Goal: Information Seeking & Learning: Find contact information

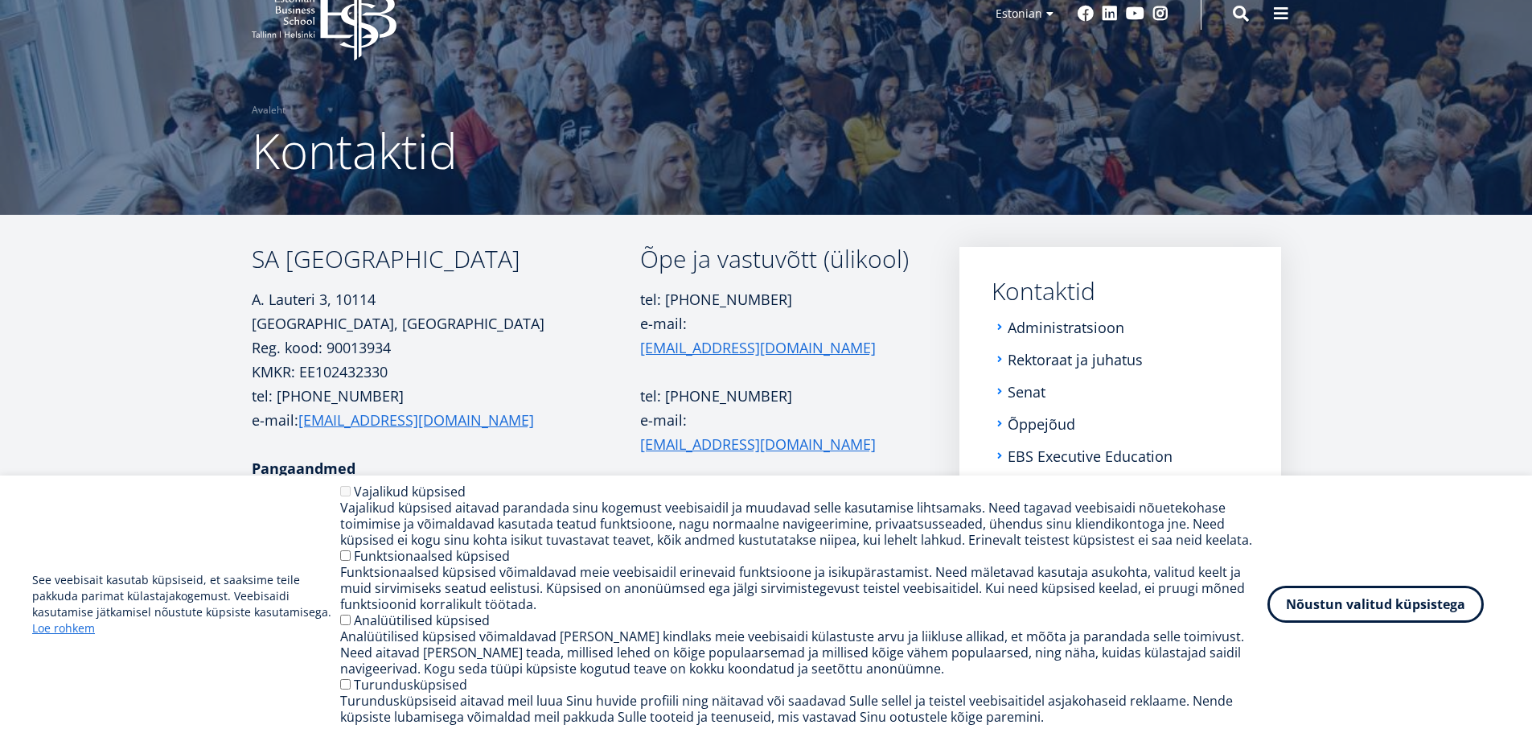
scroll to position [161, 0]
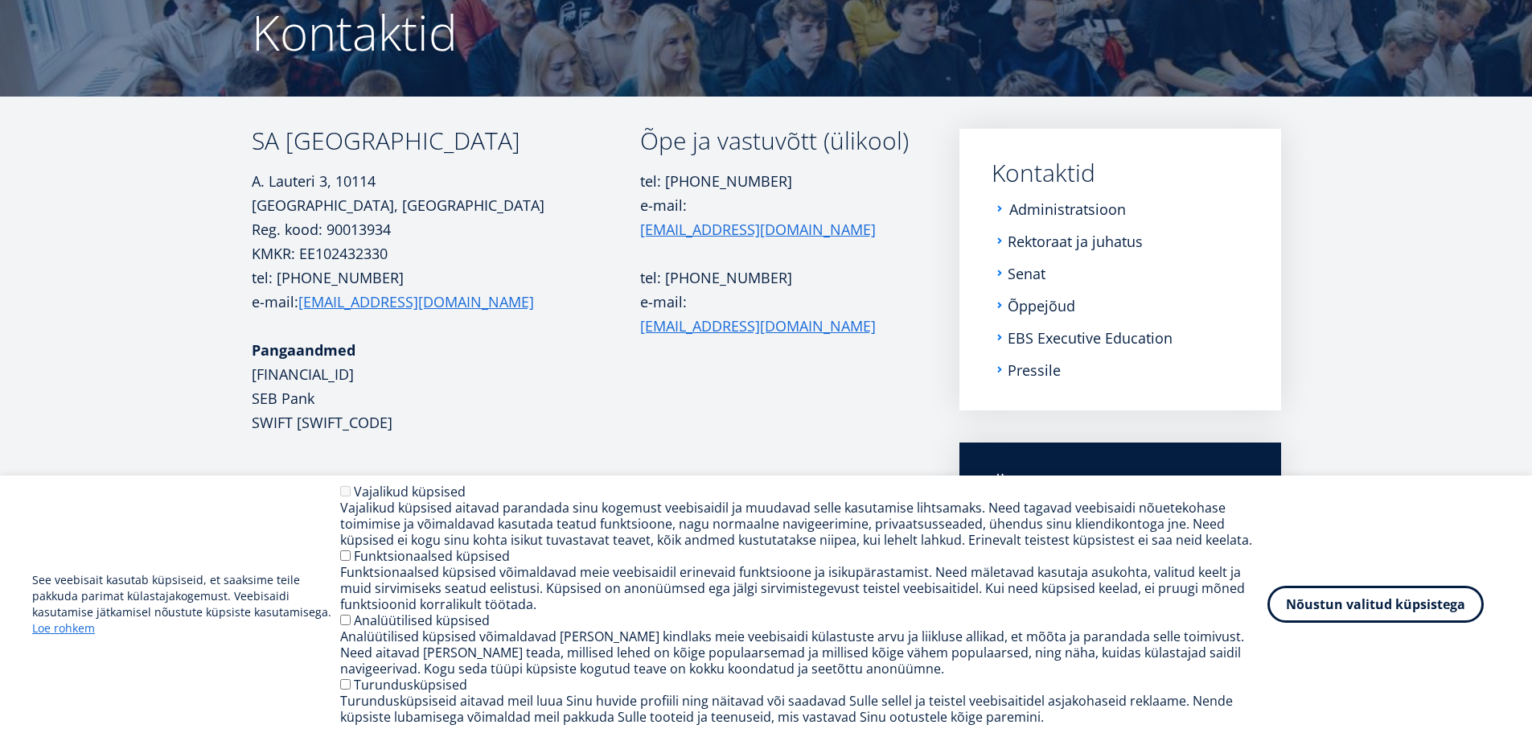
click at [1038, 210] on link "Administratsioon" at bounding box center [1067, 209] width 117 height 16
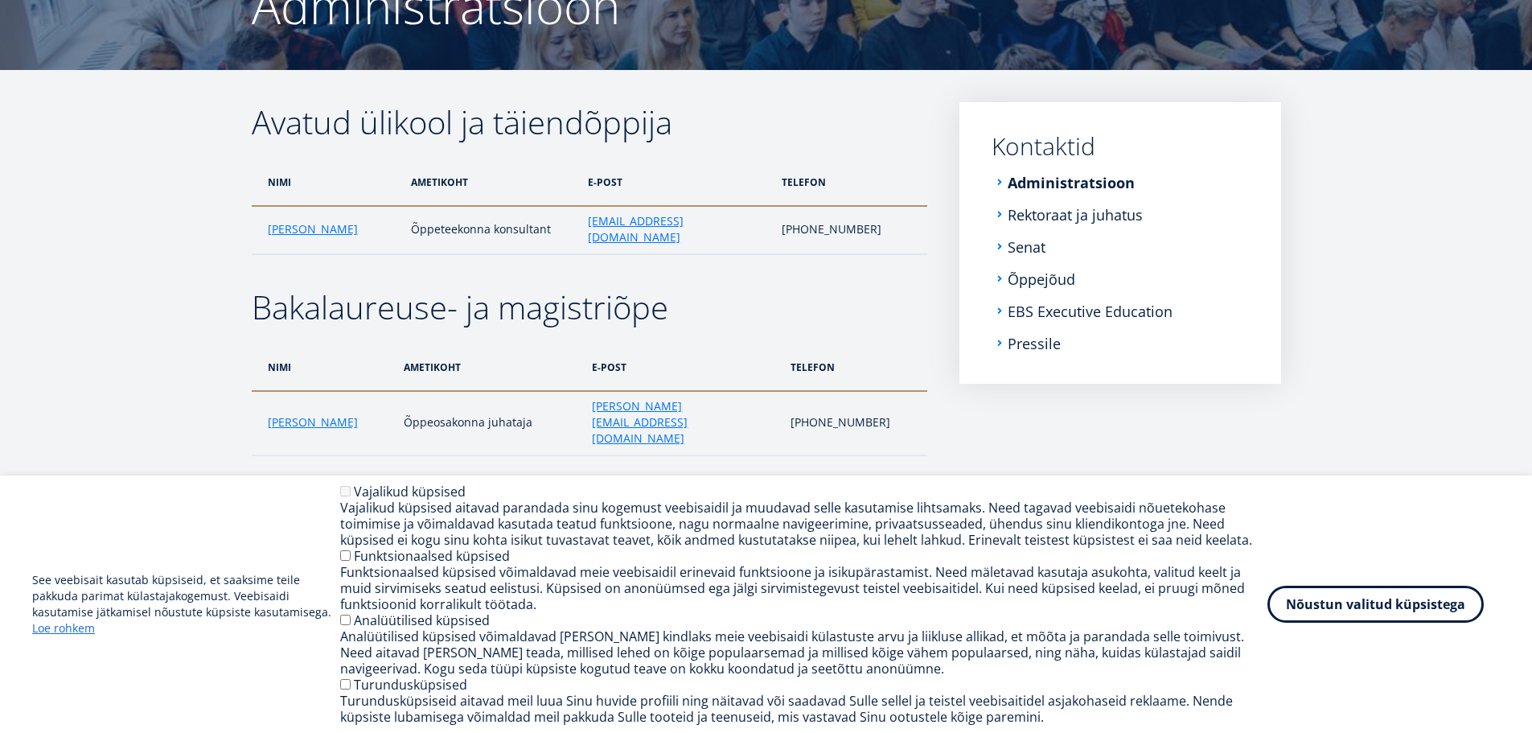
scroll to position [47, 0]
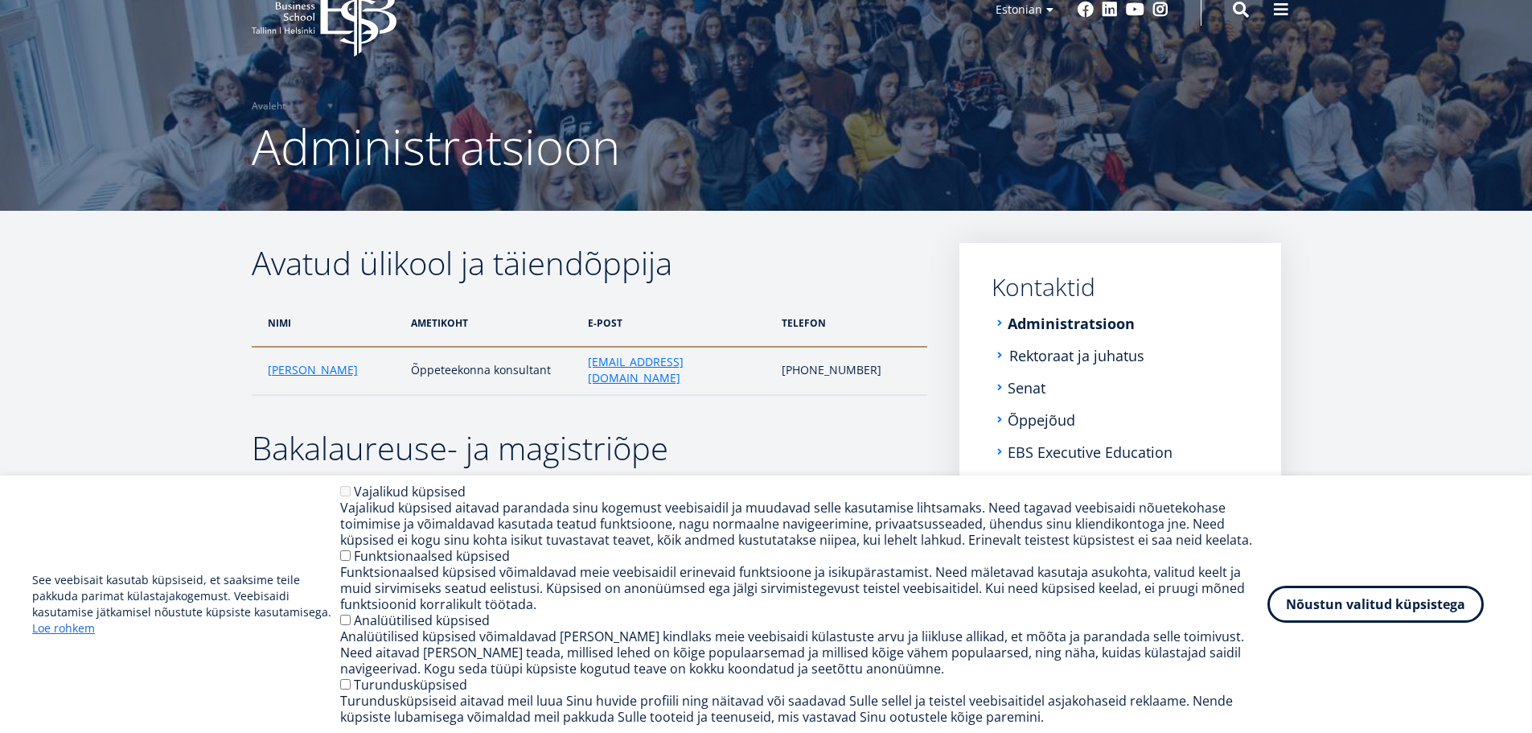
click at [1085, 357] on link "Rektoraat ja juhatus" at bounding box center [1076, 355] width 135 height 16
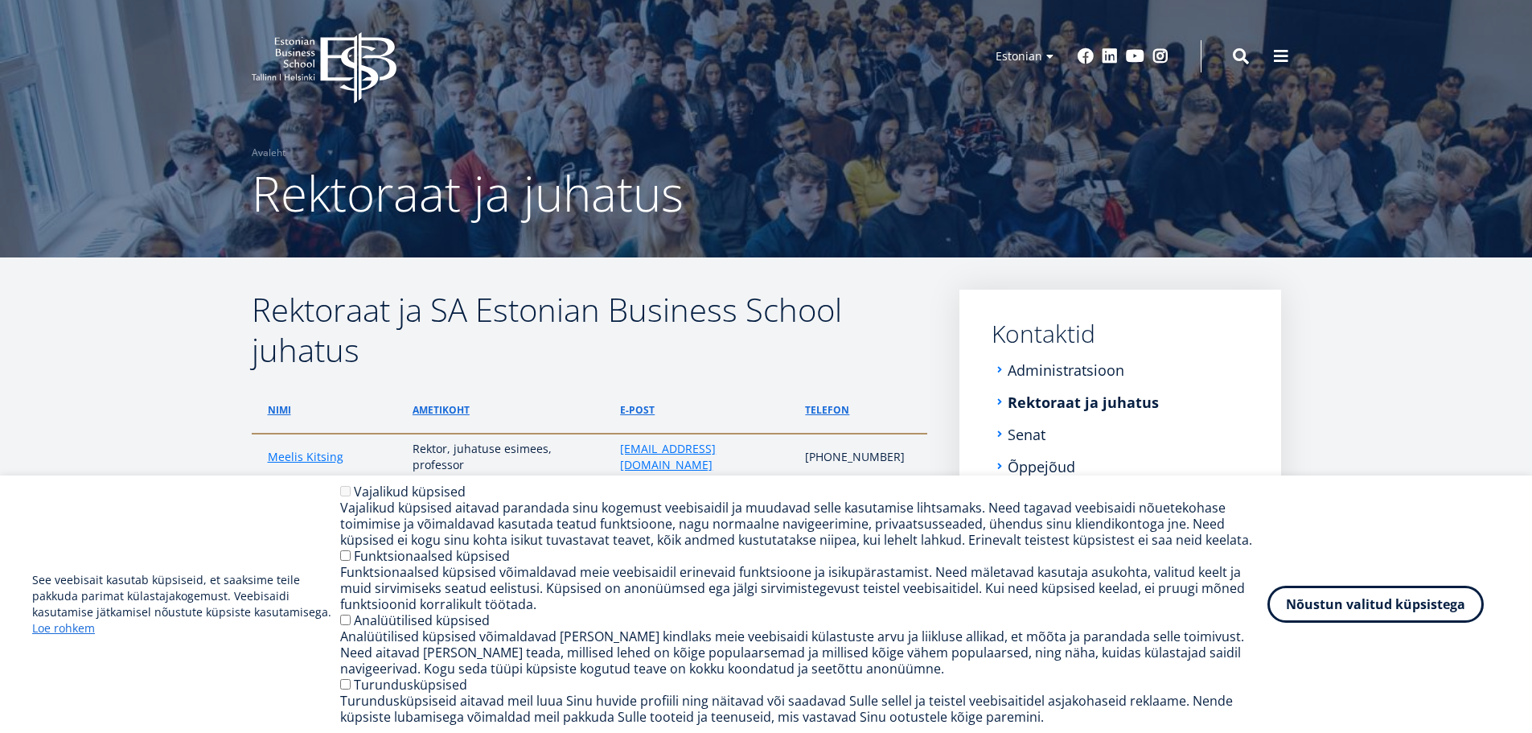
scroll to position [80, 0]
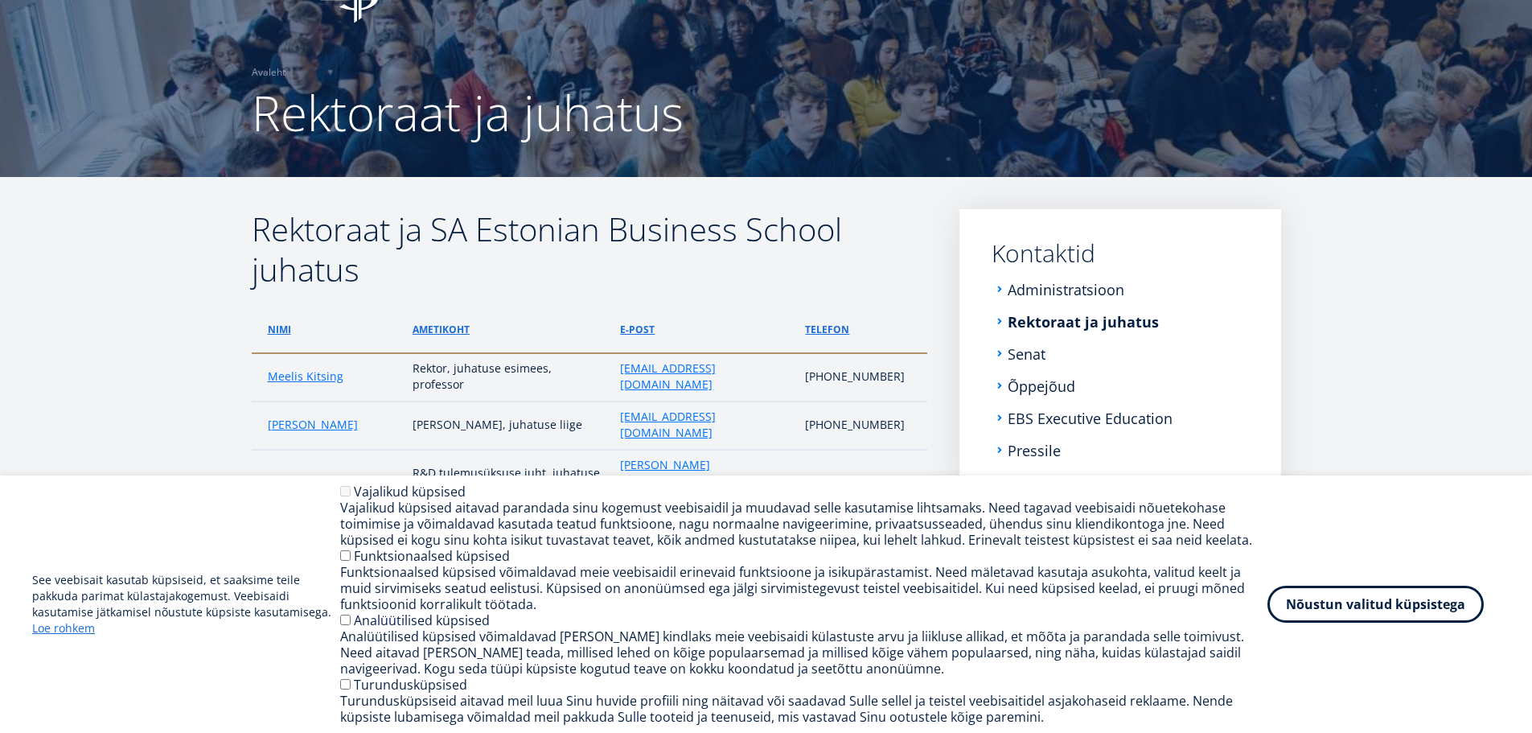
drag, startPoint x: 1293, startPoint y: 599, endPoint x: 949, endPoint y: 445, distance: 376.6
click at [1279, 590] on button "Nõustun valitud küpsistega" at bounding box center [1376, 604] width 216 height 37
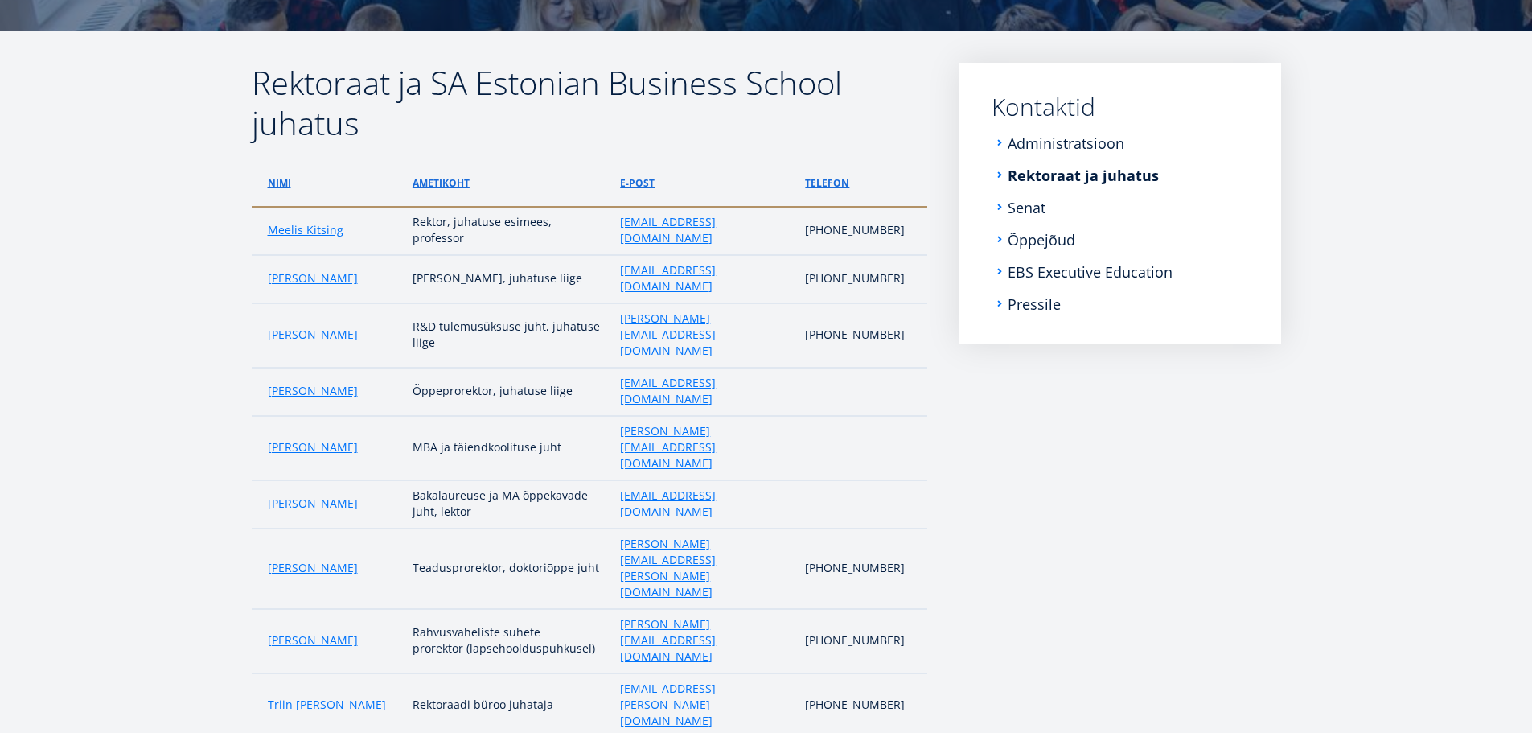
scroll to position [241, 0]
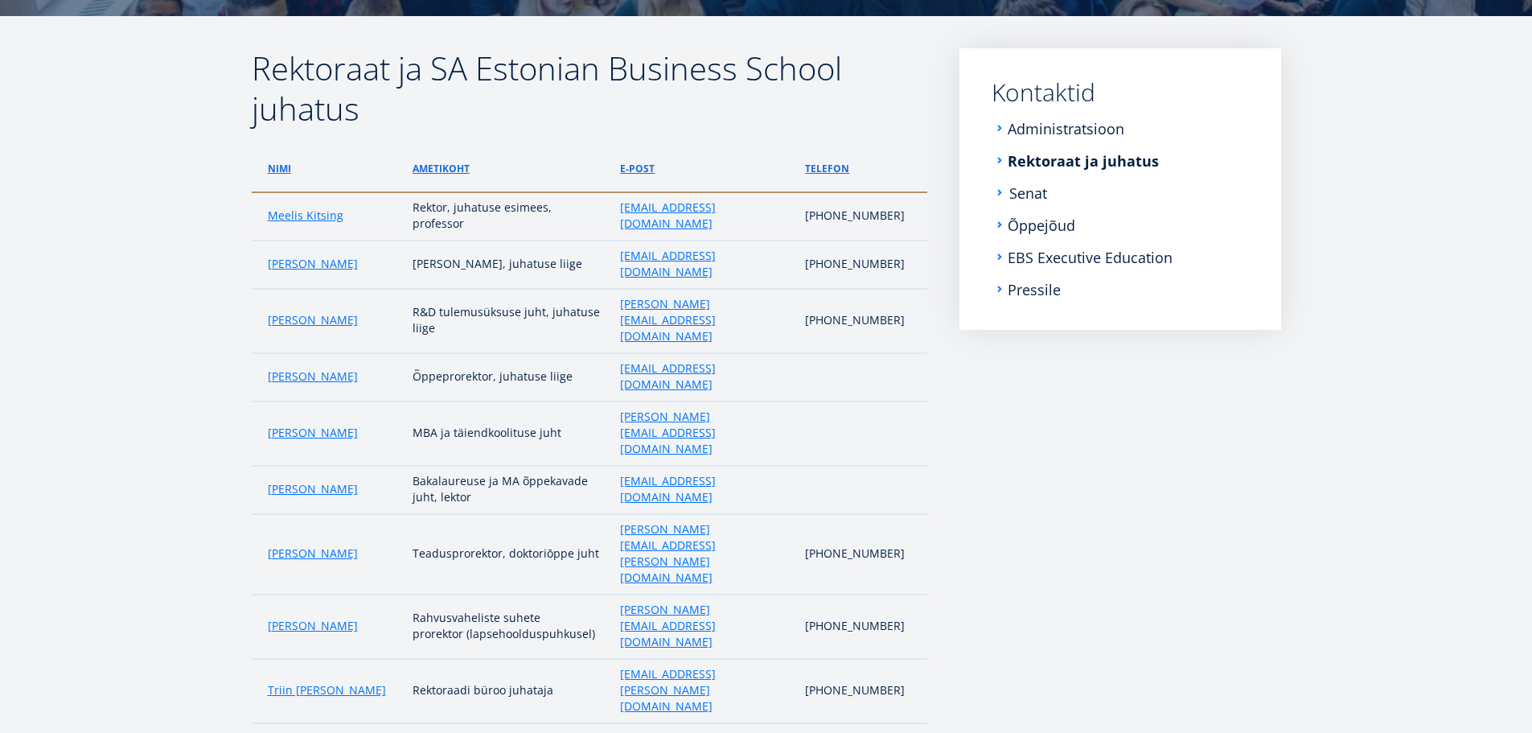
click at [1019, 194] on link "Senat" at bounding box center [1028, 193] width 38 height 16
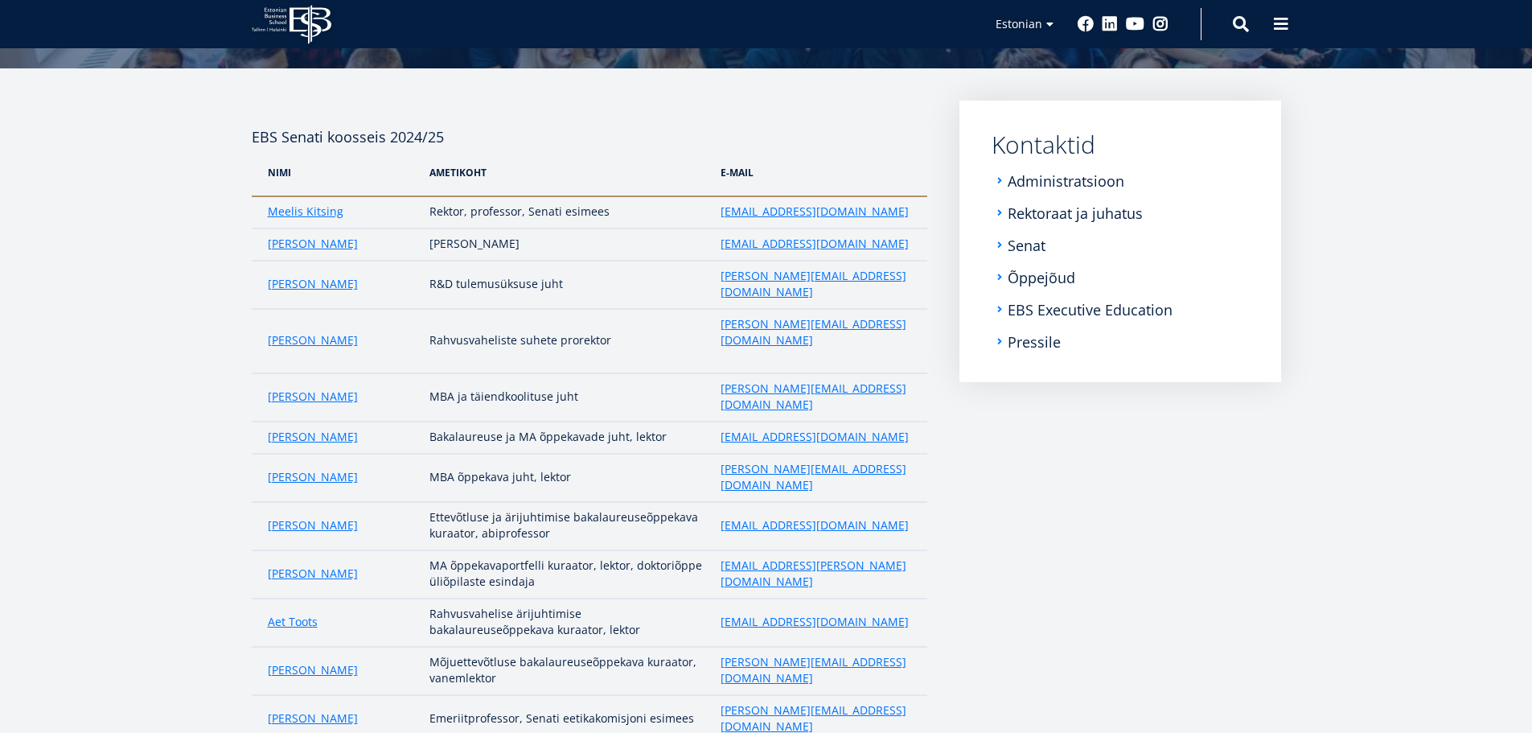
scroll to position [193, 0]
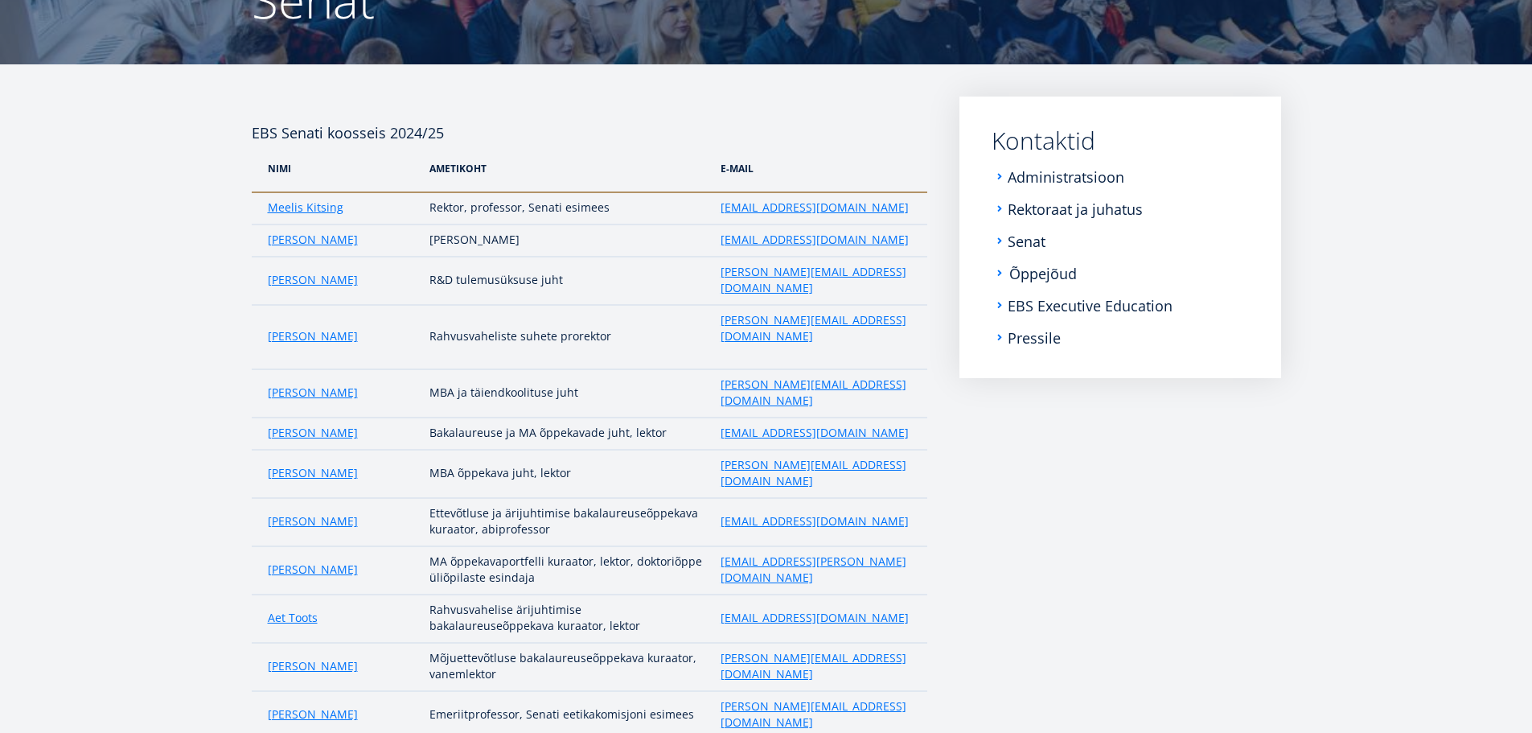
click at [1030, 271] on link "Õppejõud" at bounding box center [1043, 273] width 68 height 16
click at [1039, 310] on link "EBS Executive Education" at bounding box center [1091, 306] width 165 height 16
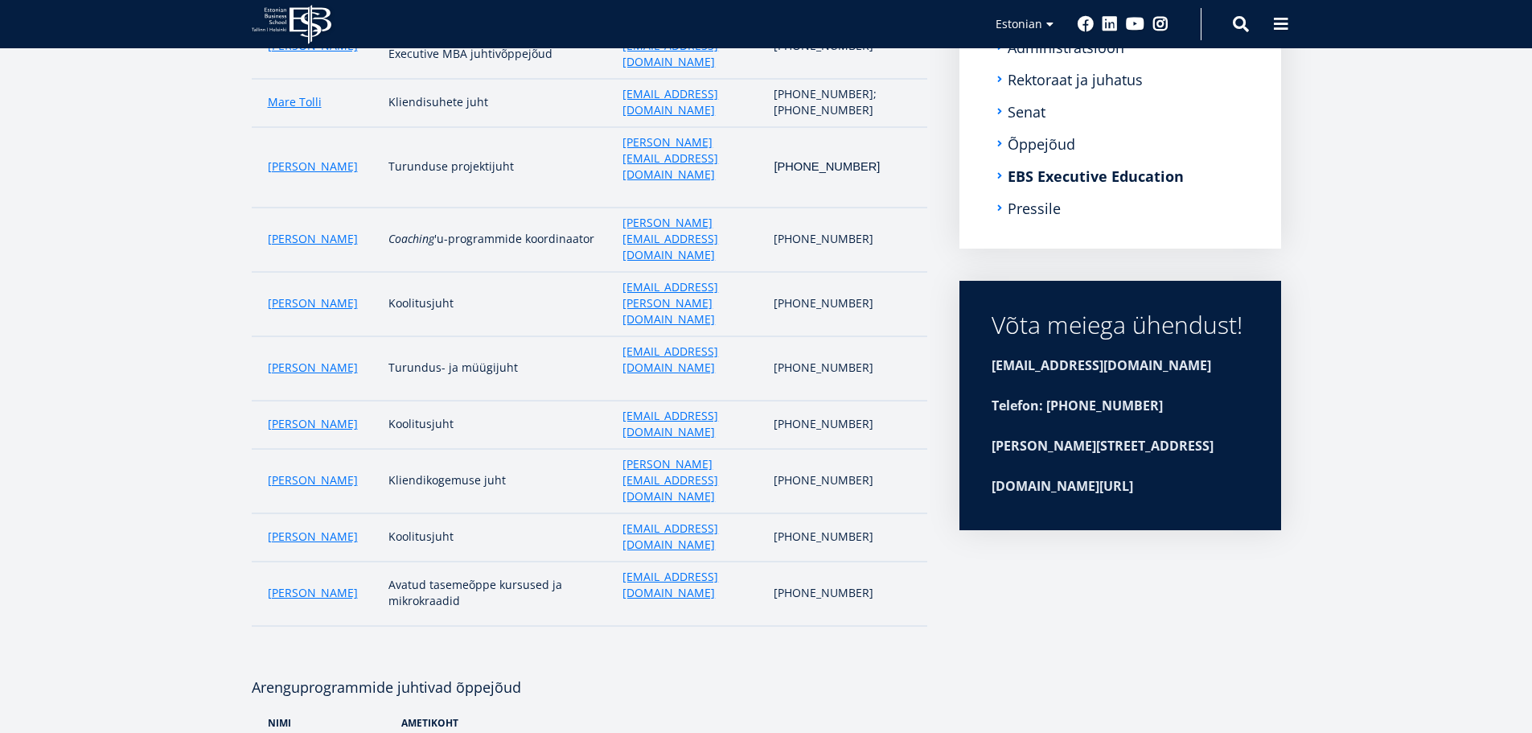
scroll to position [322, 0]
click at [1034, 211] on link "Pressile" at bounding box center [1035, 209] width 53 height 16
